Goal: Task Accomplishment & Management: Complete application form

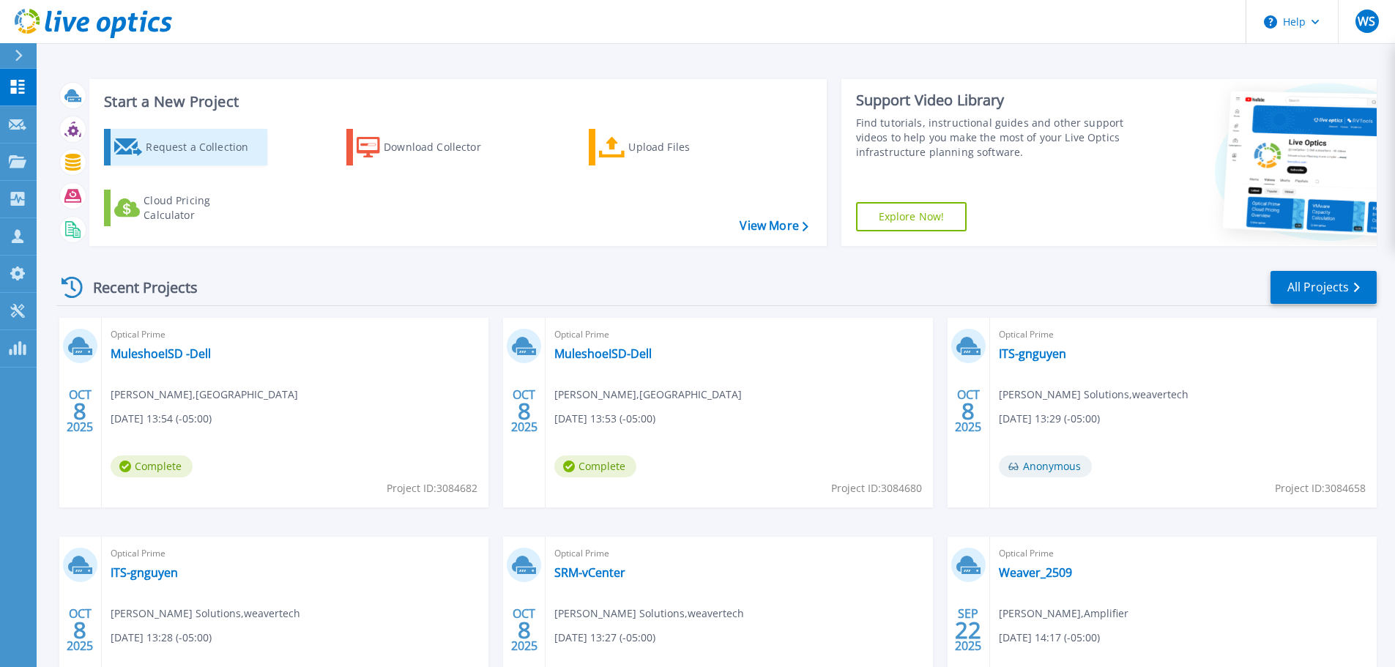
click at [170, 152] on div "Request a Collection" at bounding box center [204, 147] width 117 height 29
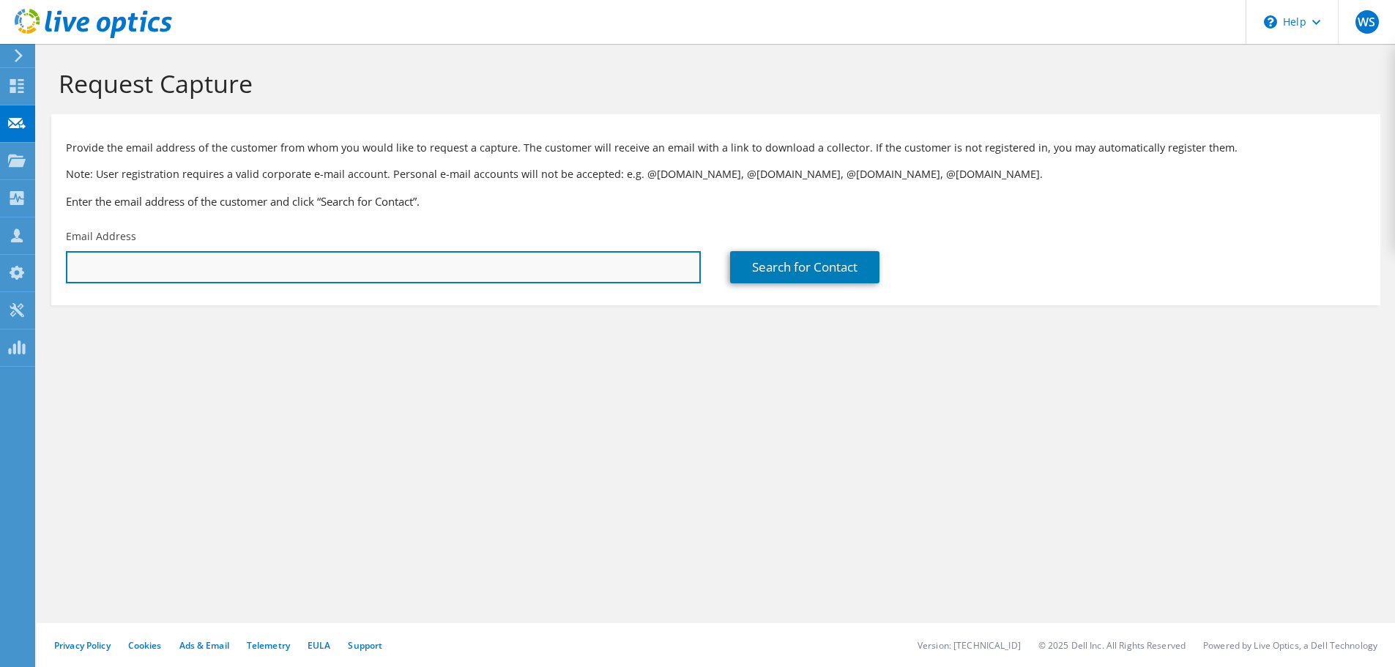
click at [355, 272] on input "text" at bounding box center [383, 267] width 635 height 32
type input "Gilberto.Tovar@vvrmc.org"
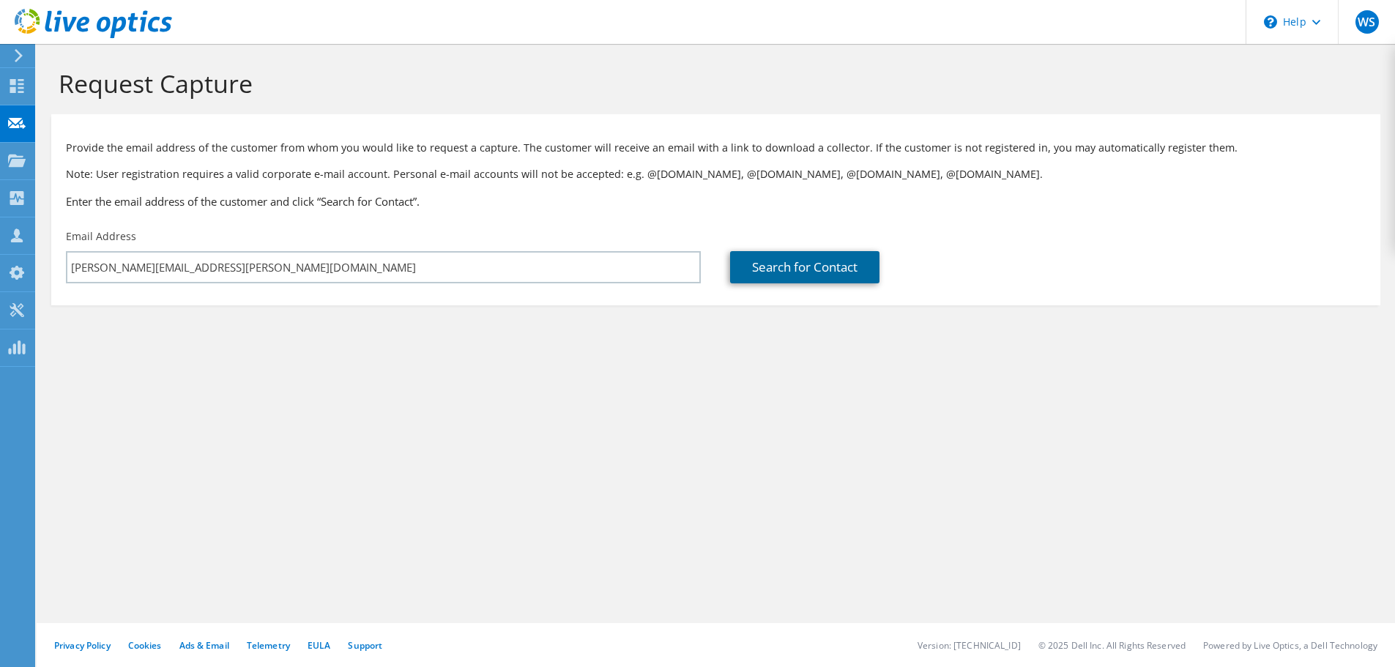
click at [806, 267] on link "Search for Contact" at bounding box center [804, 267] width 149 height 32
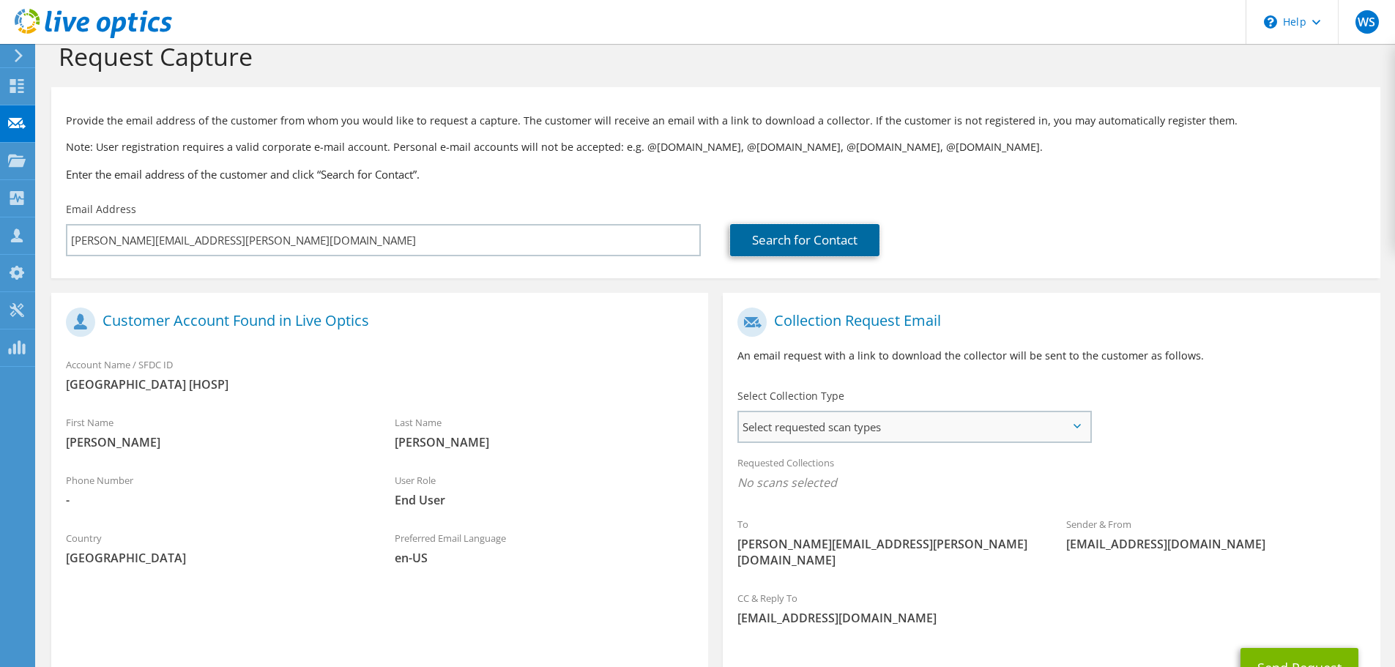
scroll to position [73, 0]
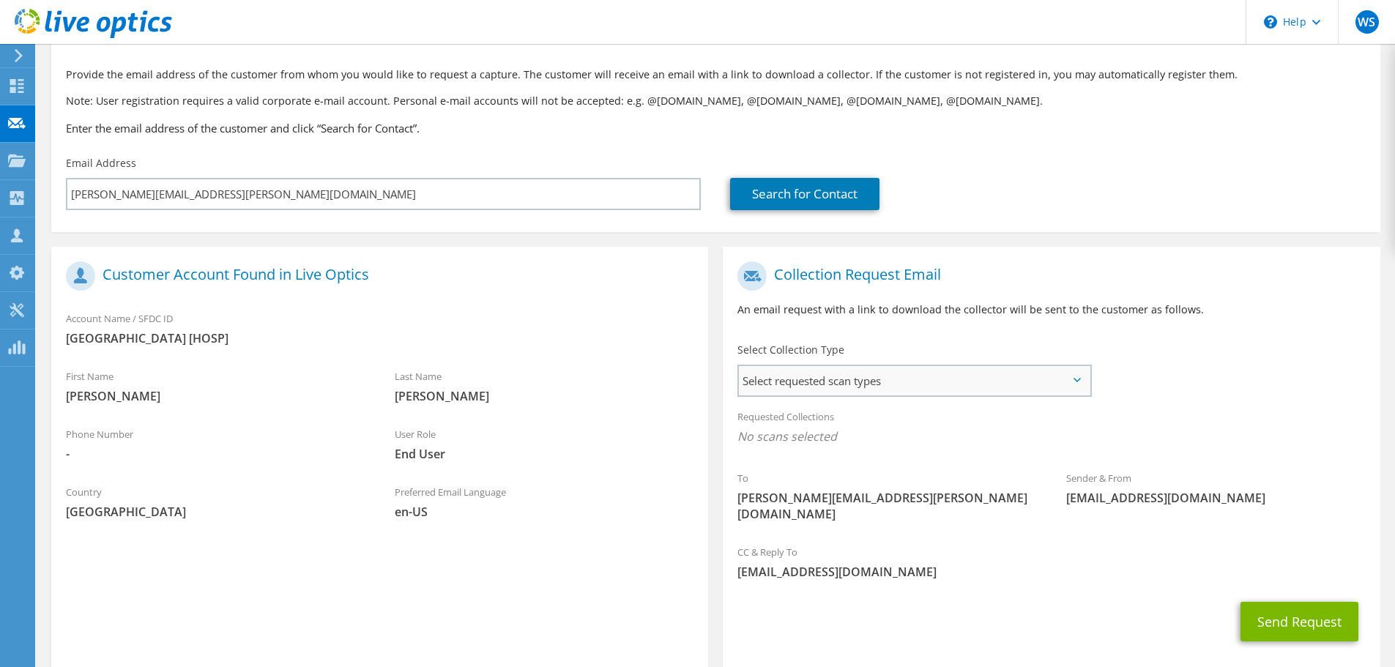
click at [1084, 382] on span "Select requested scan types" at bounding box center [914, 380] width 351 height 29
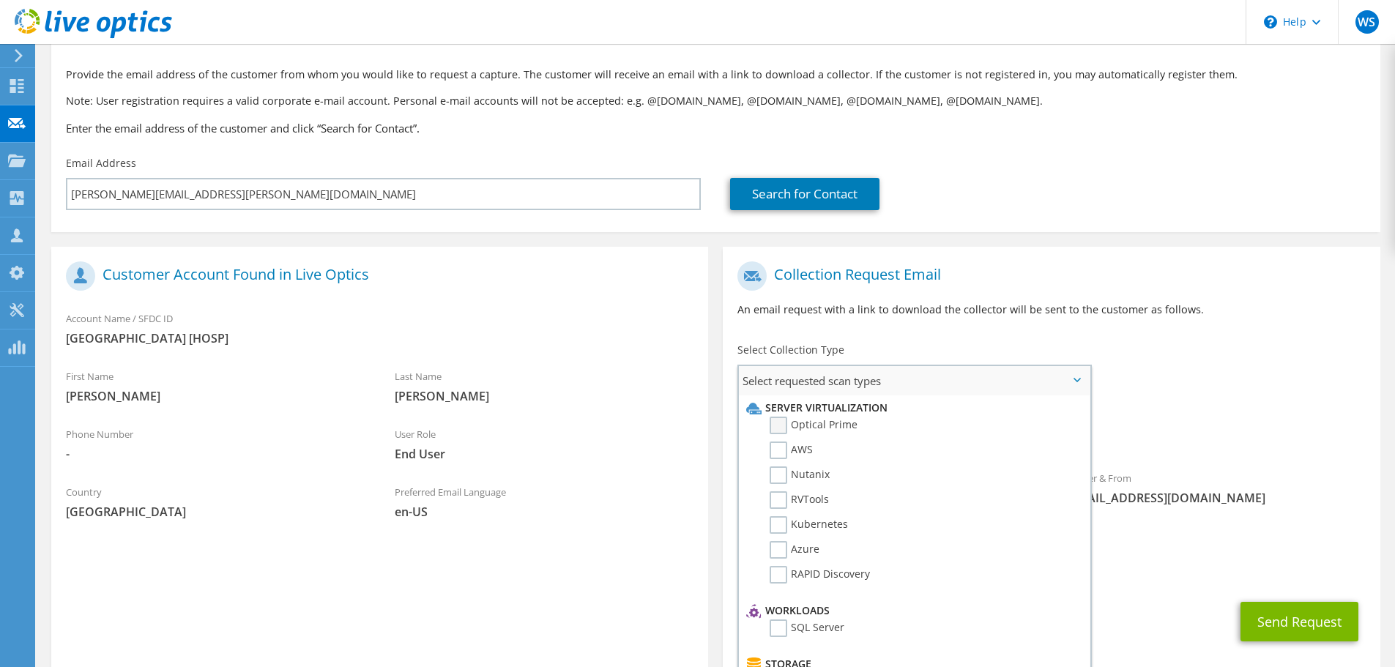
click at [834, 422] on label "Optical Prime" at bounding box center [813, 426] width 88 height 18
click at [0, 0] on input "Optical Prime" at bounding box center [0, 0] width 0 height 0
click at [1299, 610] on button "Send Request" at bounding box center [1299, 626] width 118 height 40
